Goal: Find specific page/section: Find specific page/section

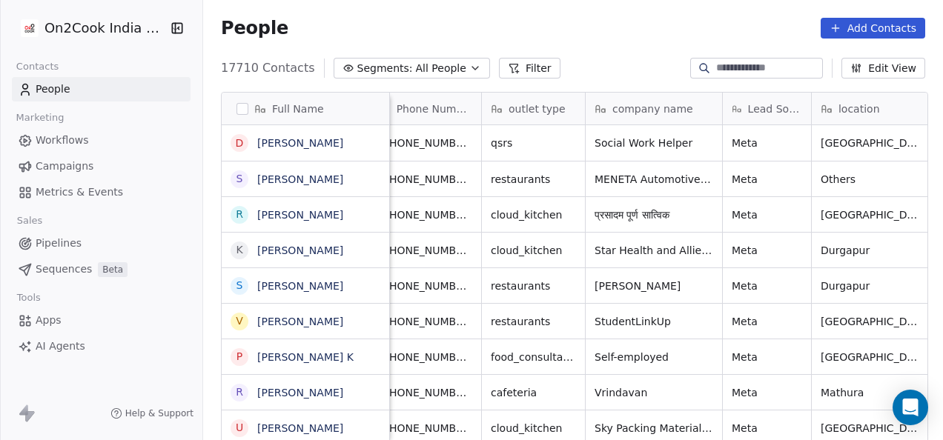
scroll to position [0, 135]
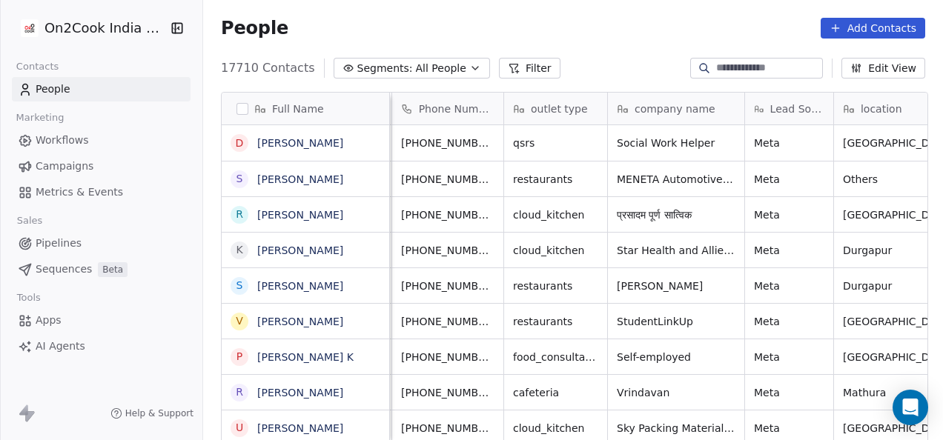
click at [536, 5] on div "People Add Contacts" at bounding box center [573, 28] width 740 height 56
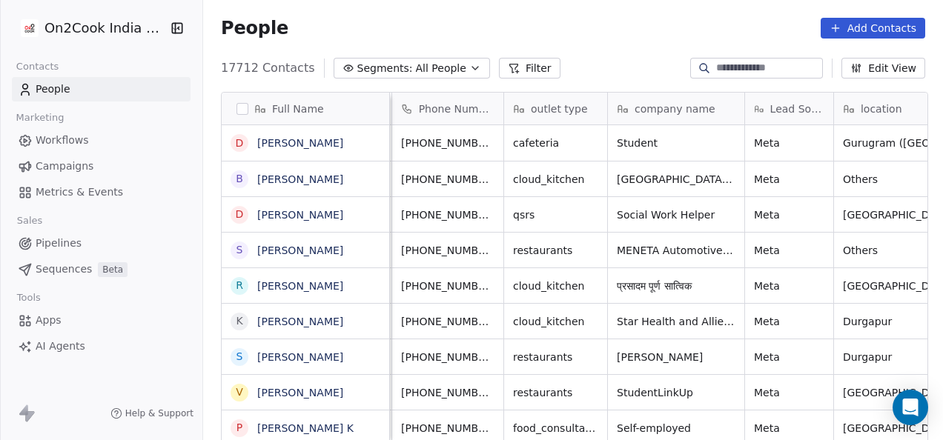
click at [65, 248] on span "Pipelines" at bounding box center [59, 244] width 46 height 16
